Goal: Information Seeking & Learning: Learn about a topic

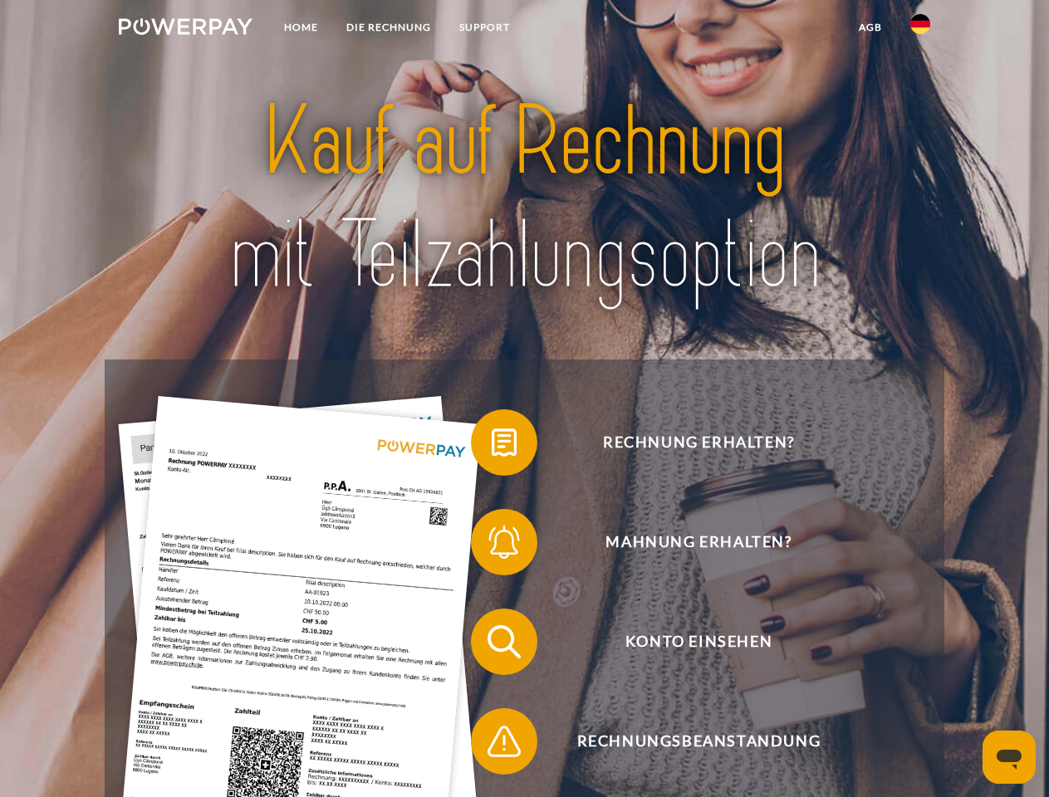
click at [185, 29] on img at bounding box center [186, 26] width 134 height 17
click at [920, 29] on img at bounding box center [920, 24] width 20 height 20
click at [869, 27] on link "agb" at bounding box center [869, 27] width 51 height 30
click at [491, 446] on span at bounding box center [479, 442] width 83 height 83
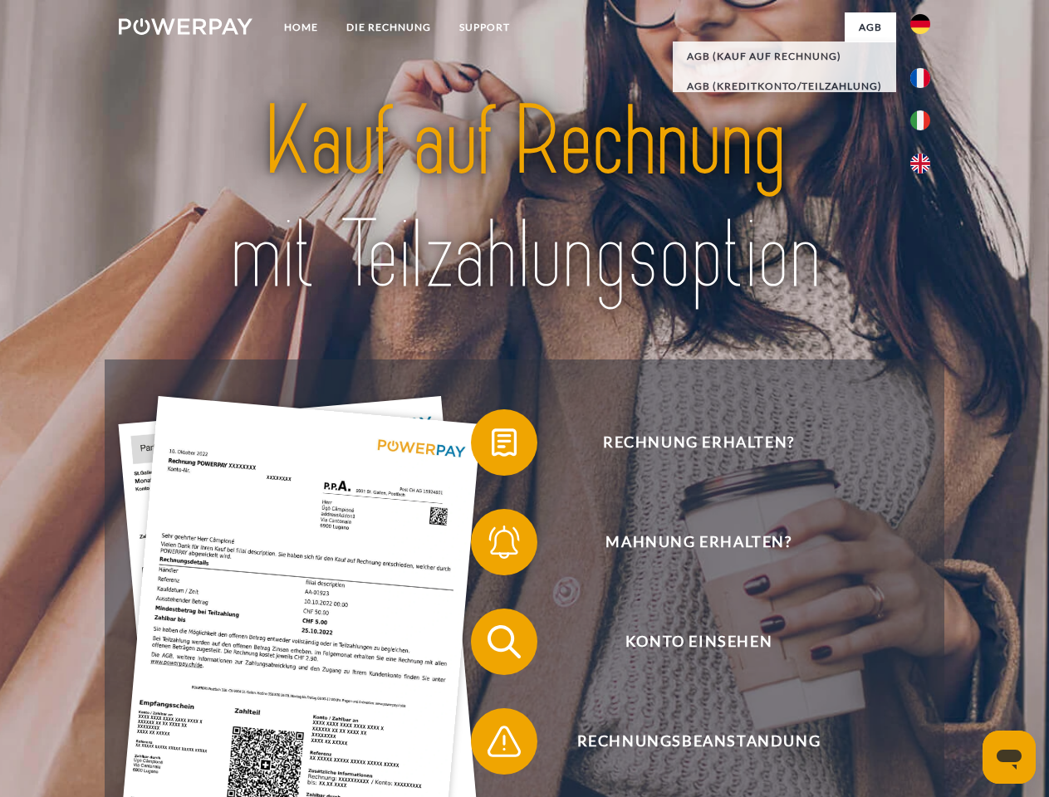
click at [491, 545] on span at bounding box center [479, 542] width 83 height 83
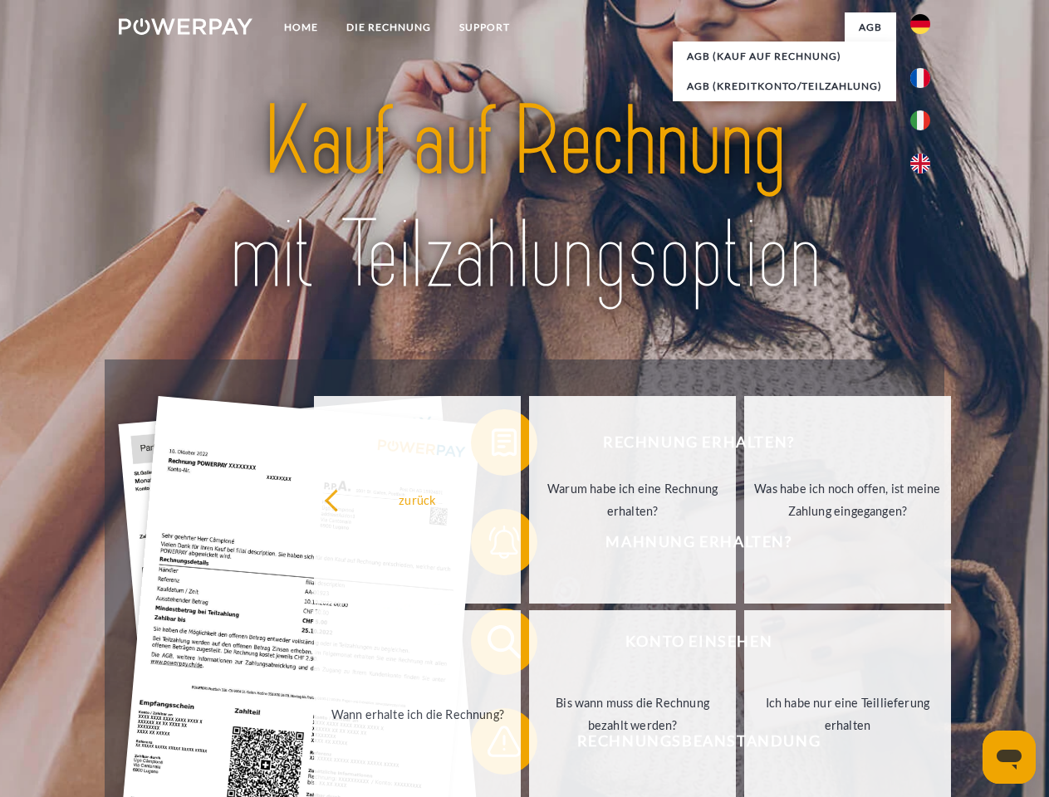
click at [529, 645] on link "Bis wann muss die Rechnung bezahlt werden?" at bounding box center [632, 714] width 207 height 208
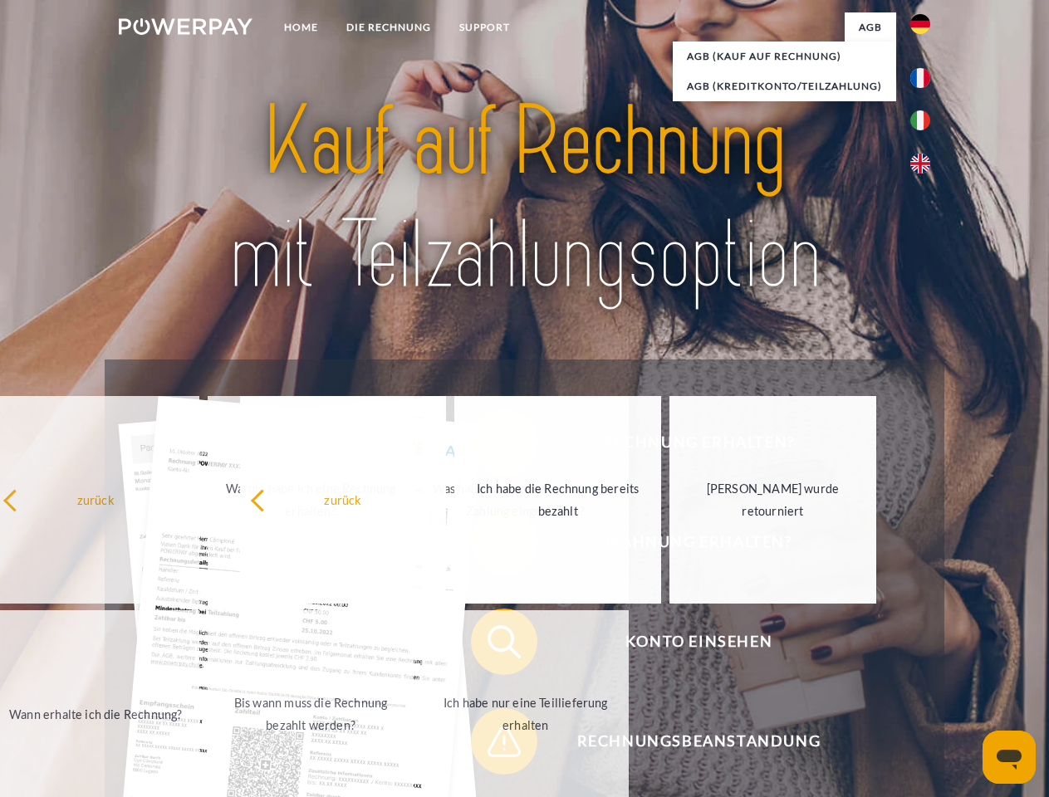
click at [491, 745] on span at bounding box center [479, 741] width 83 height 83
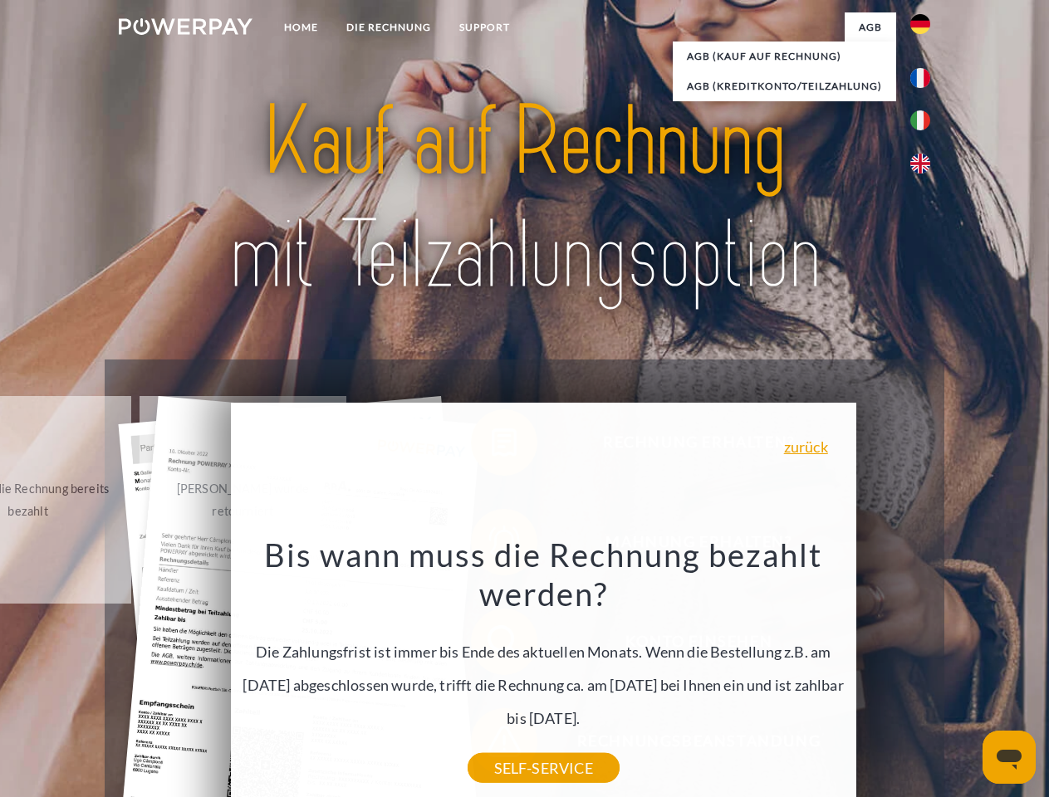
click at [1009, 757] on icon "Messaging-Fenster öffnen" at bounding box center [1008, 760] width 25 height 20
